Goal: Navigation & Orientation: Find specific page/section

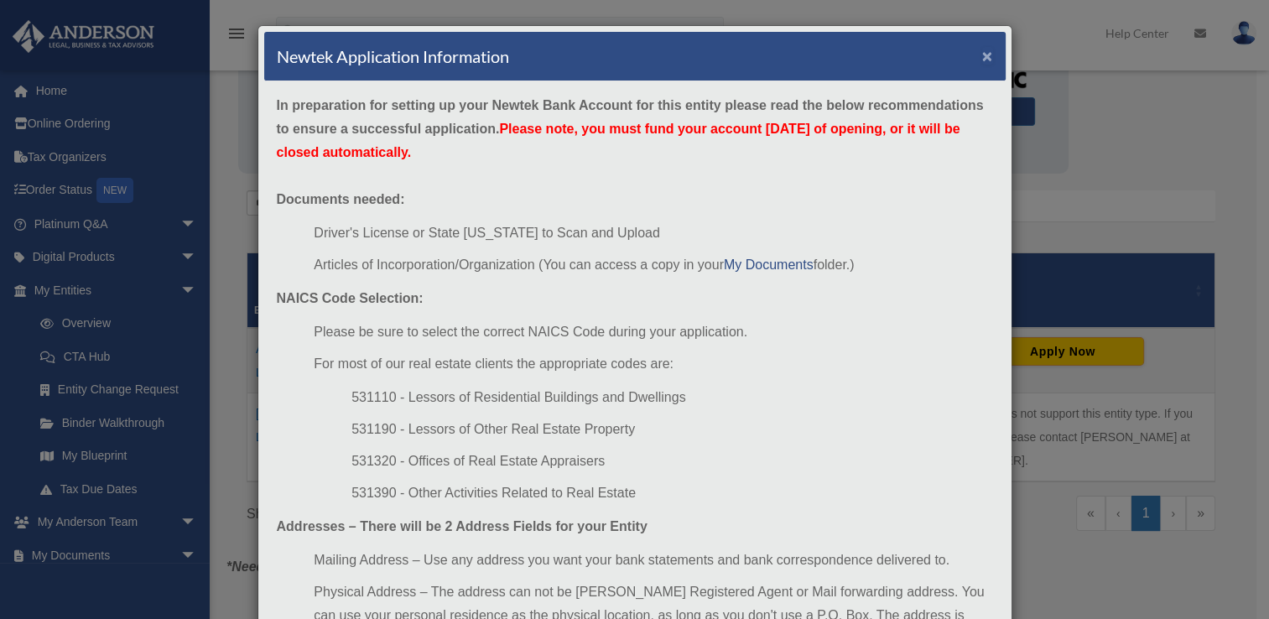
click at [982, 52] on button "×" at bounding box center [987, 56] width 11 height 18
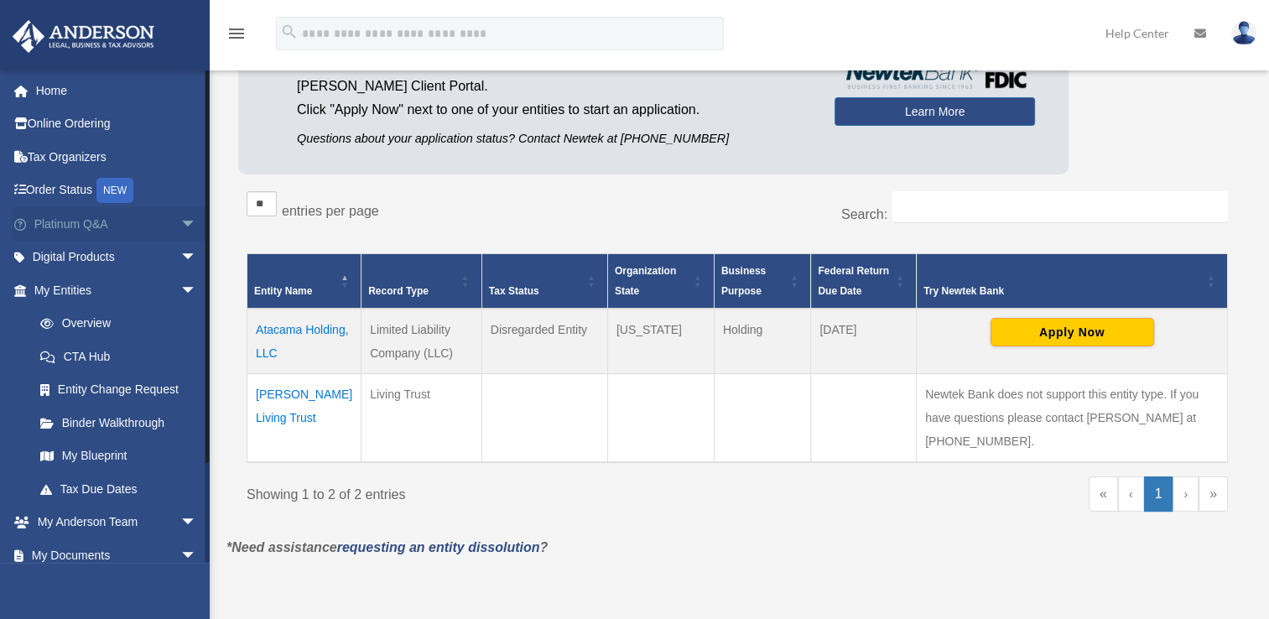
click at [53, 223] on link "Platinum Q&A arrow_drop_down" at bounding box center [117, 224] width 210 height 34
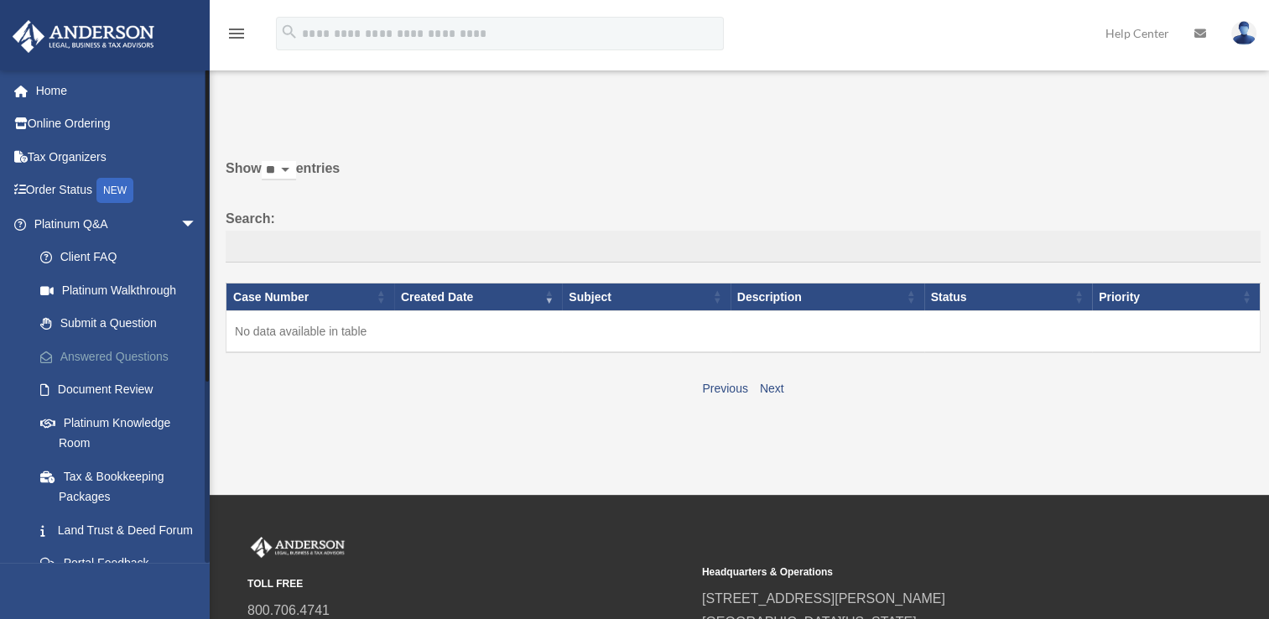
click at [104, 358] on link "Answered Questions" at bounding box center [122, 357] width 199 height 34
click at [93, 353] on link "Answered Questions" at bounding box center [122, 357] width 199 height 34
click at [125, 419] on link "Platinum Knowledge Room" at bounding box center [122, 433] width 199 height 54
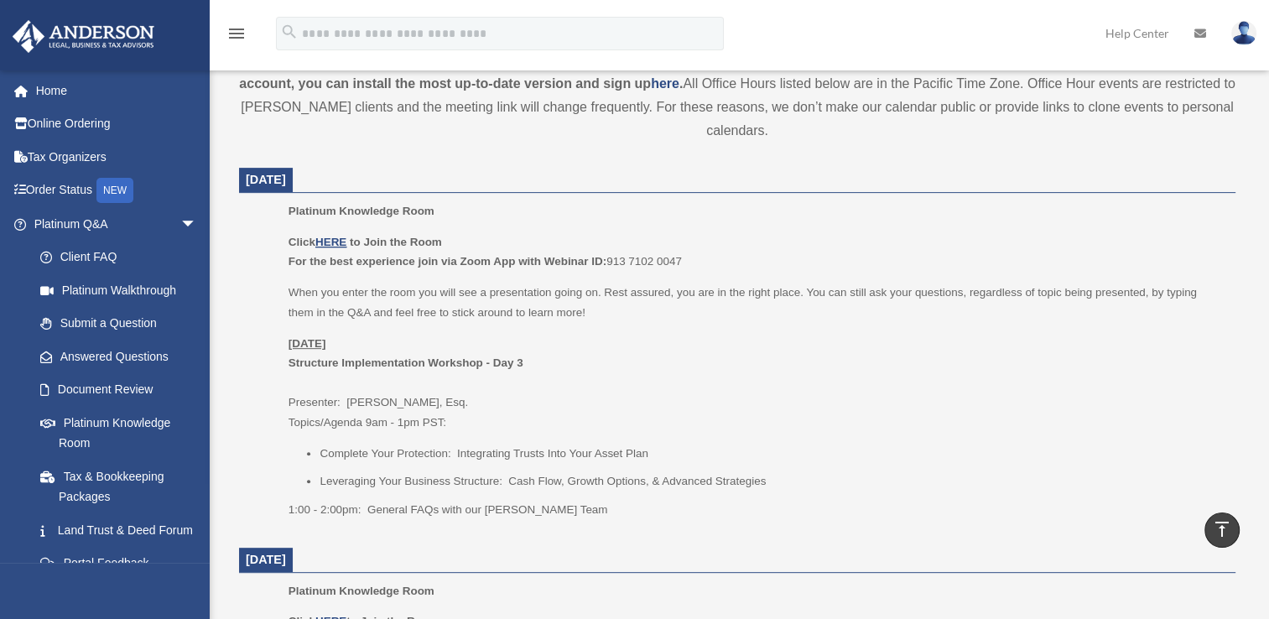
scroll to position [671, 0]
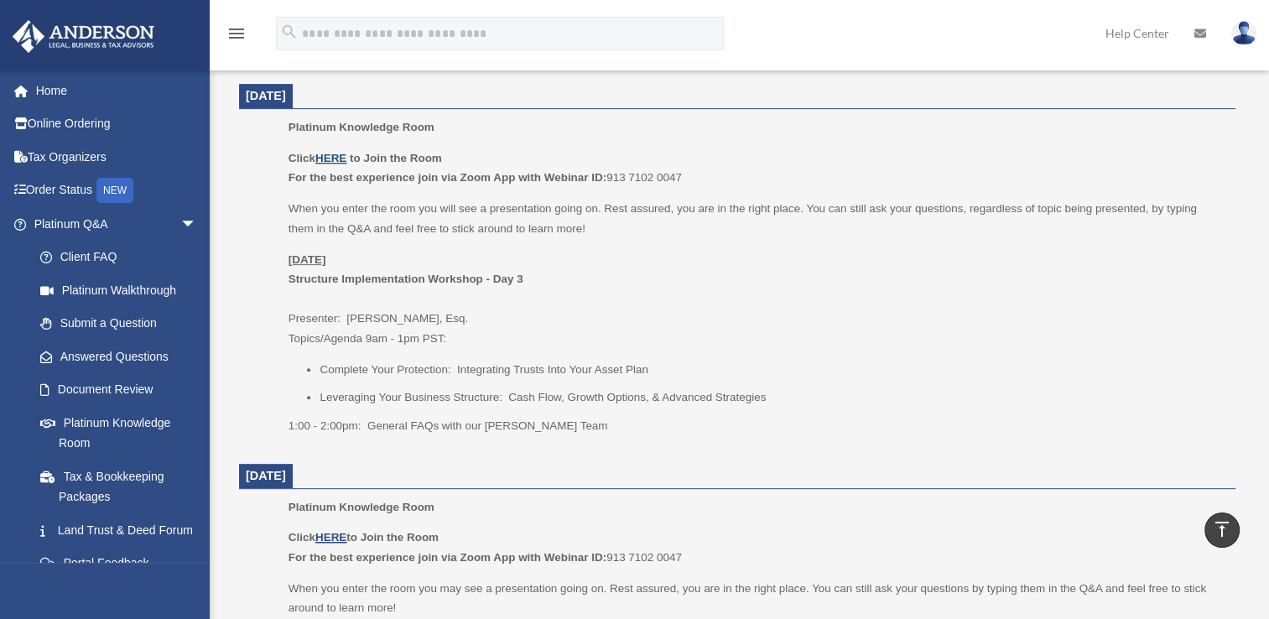
click at [334, 154] on u "HERE" at bounding box center [330, 158] width 31 height 13
